Goal: Information Seeking & Learning: Learn about a topic

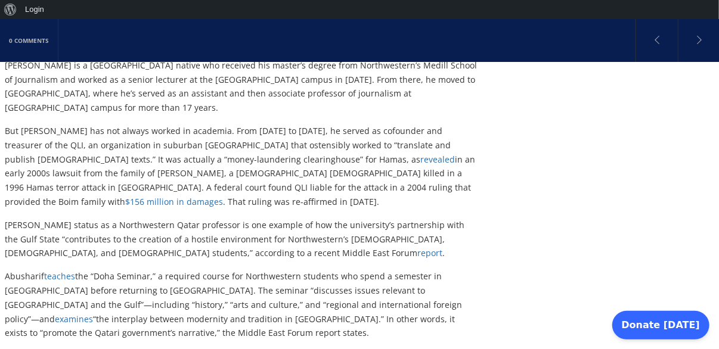
scroll to position [445, 0]
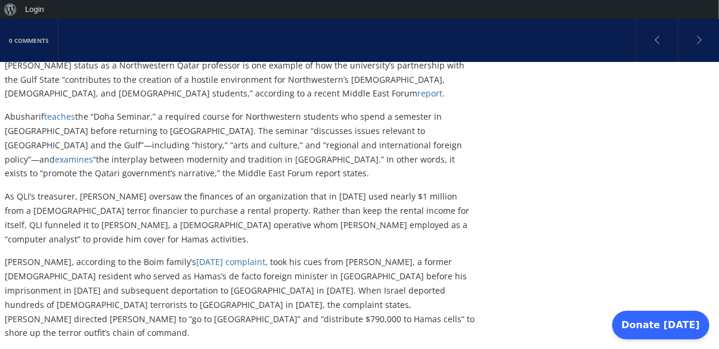
scroll to position [567, 0]
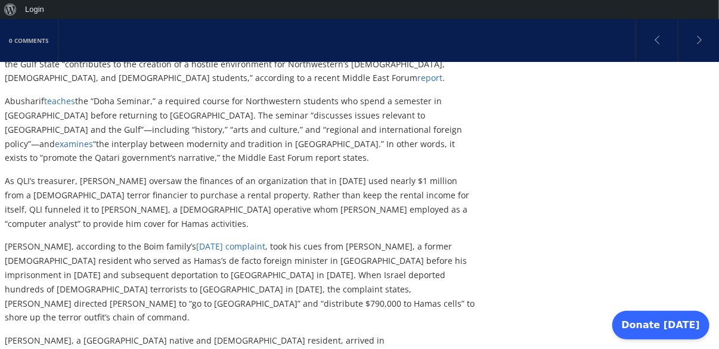
scroll to position [607, 0]
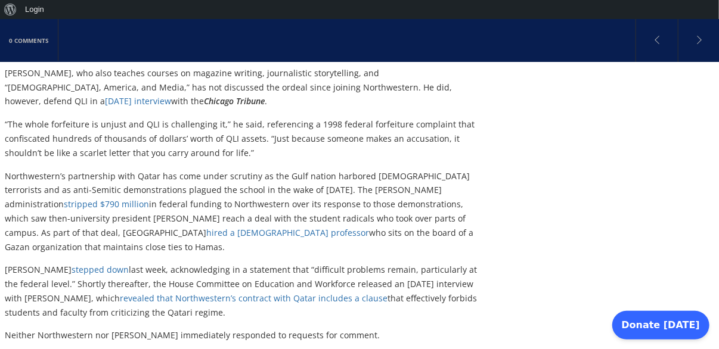
scroll to position [1063, 0]
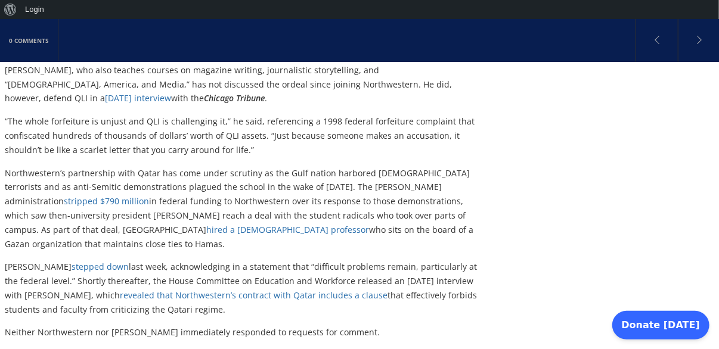
click at [718, 168] on div "0 Comments In a Previous Life, He Ran an Organization That Funneled Money to Ha…" at bounding box center [359, 76] width 719 height 2060
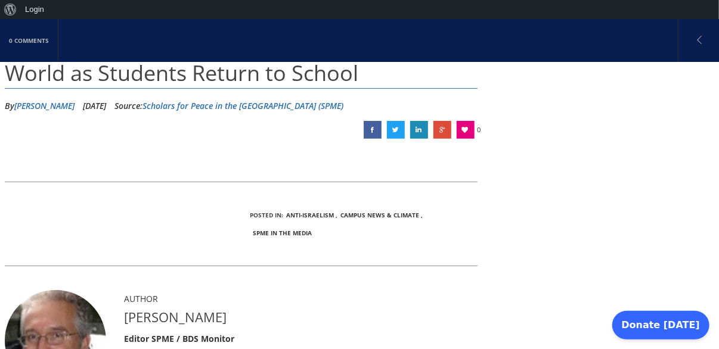
scroll to position [118, 0]
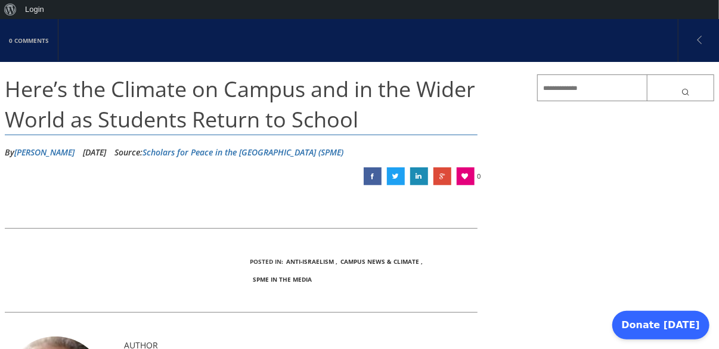
click at [259, 127] on span "Here’s the Climate on Campus and in the Wider World as Students Return to School" at bounding box center [240, 104] width 471 height 59
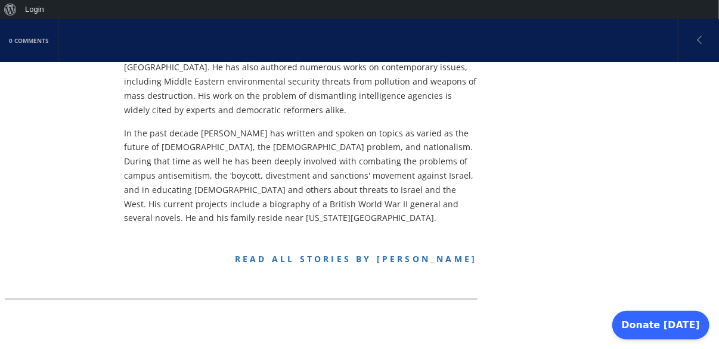
scroll to position [651, 0]
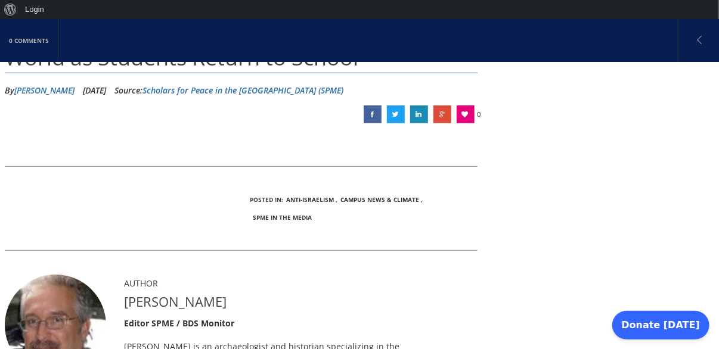
scroll to position [209, 0]
